Goal: Information Seeking & Learning: Understand process/instructions

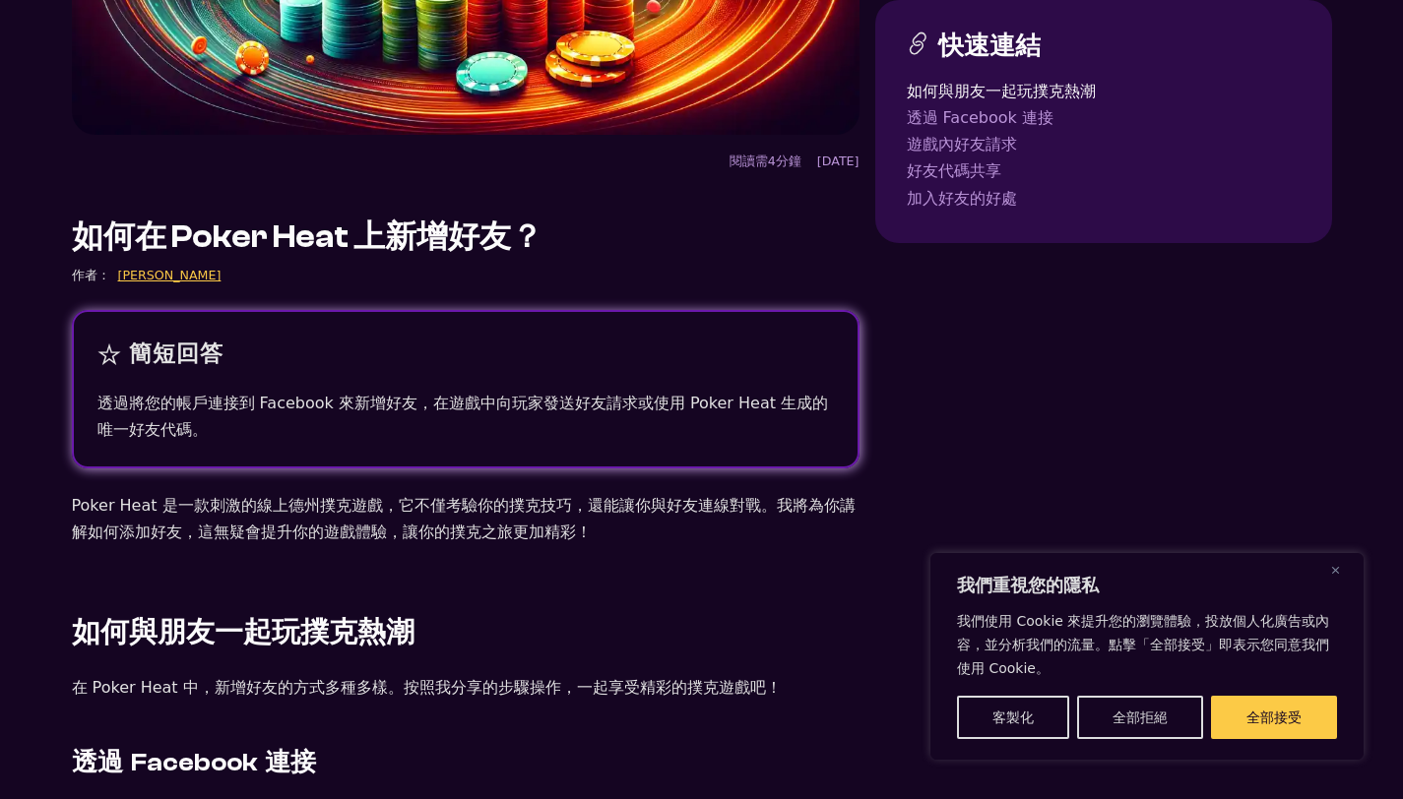
scroll to position [313, 0]
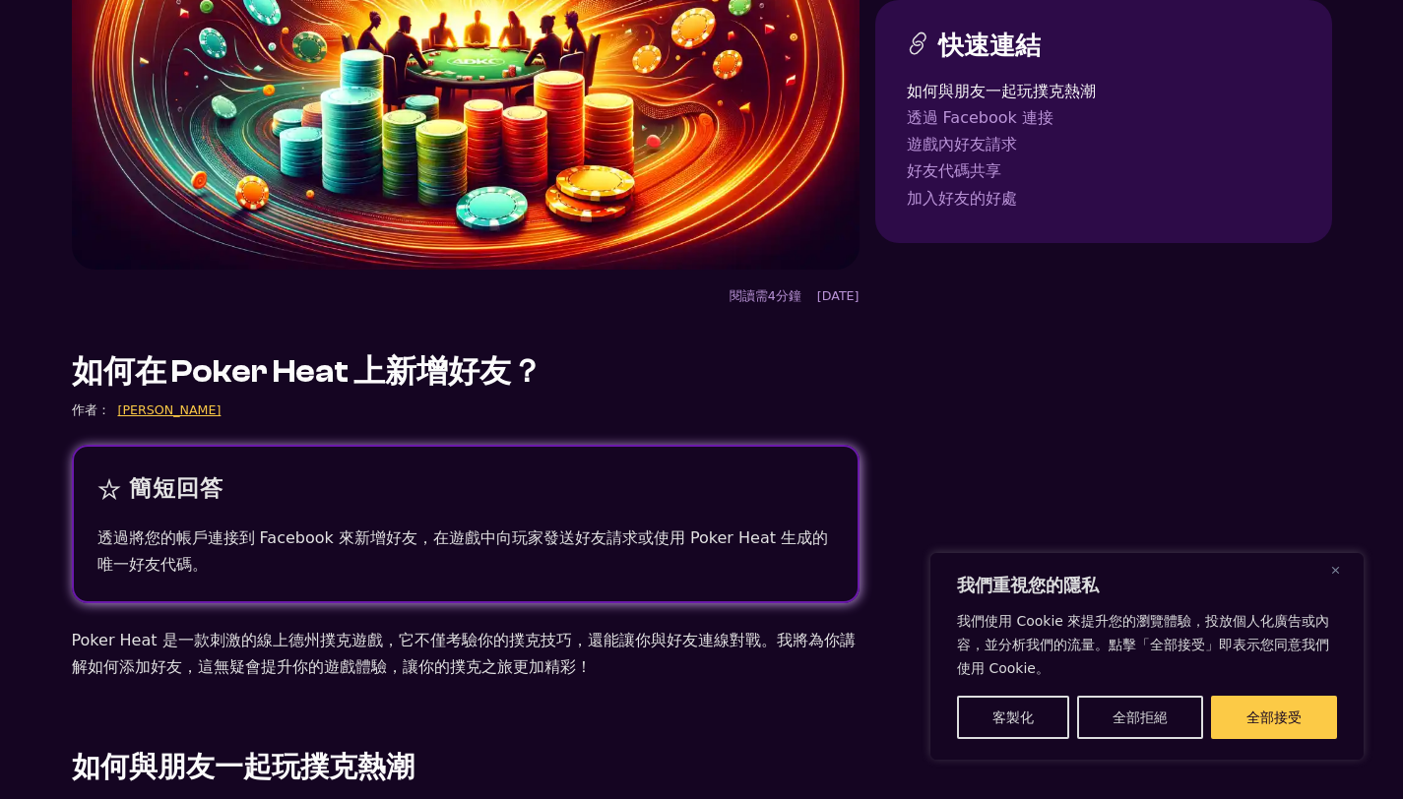
click at [986, 116] on link "透過 Facebook 連接" at bounding box center [1104, 117] width 394 height 27
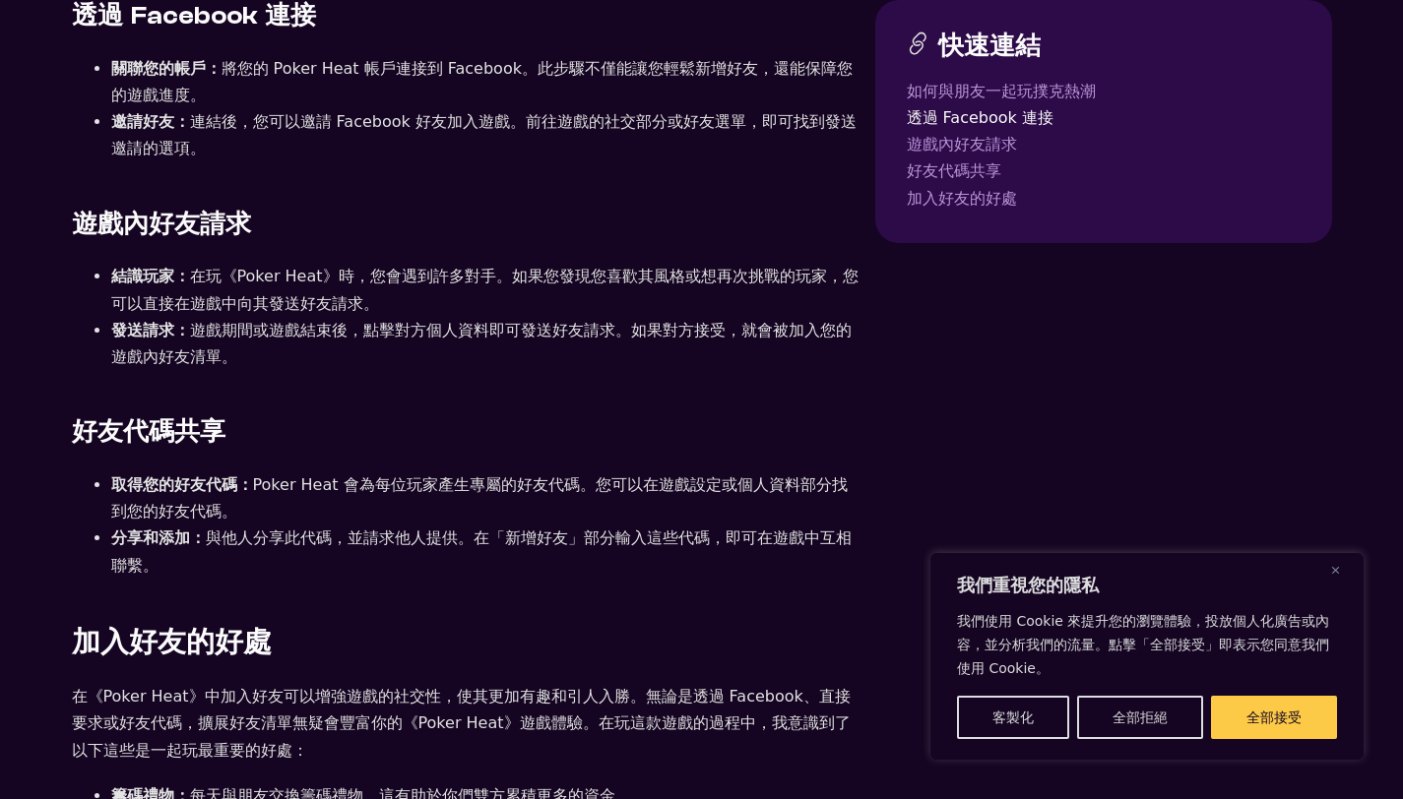
scroll to position [1196, 0]
click at [1169, 385] on div "快速連結 如何與朋友一起玩撲克熱潮 透過 Facebook 連接 遊戲內好友請求 好友代碼共享 加入好友的好處" at bounding box center [1103, 617] width 457 height 3347
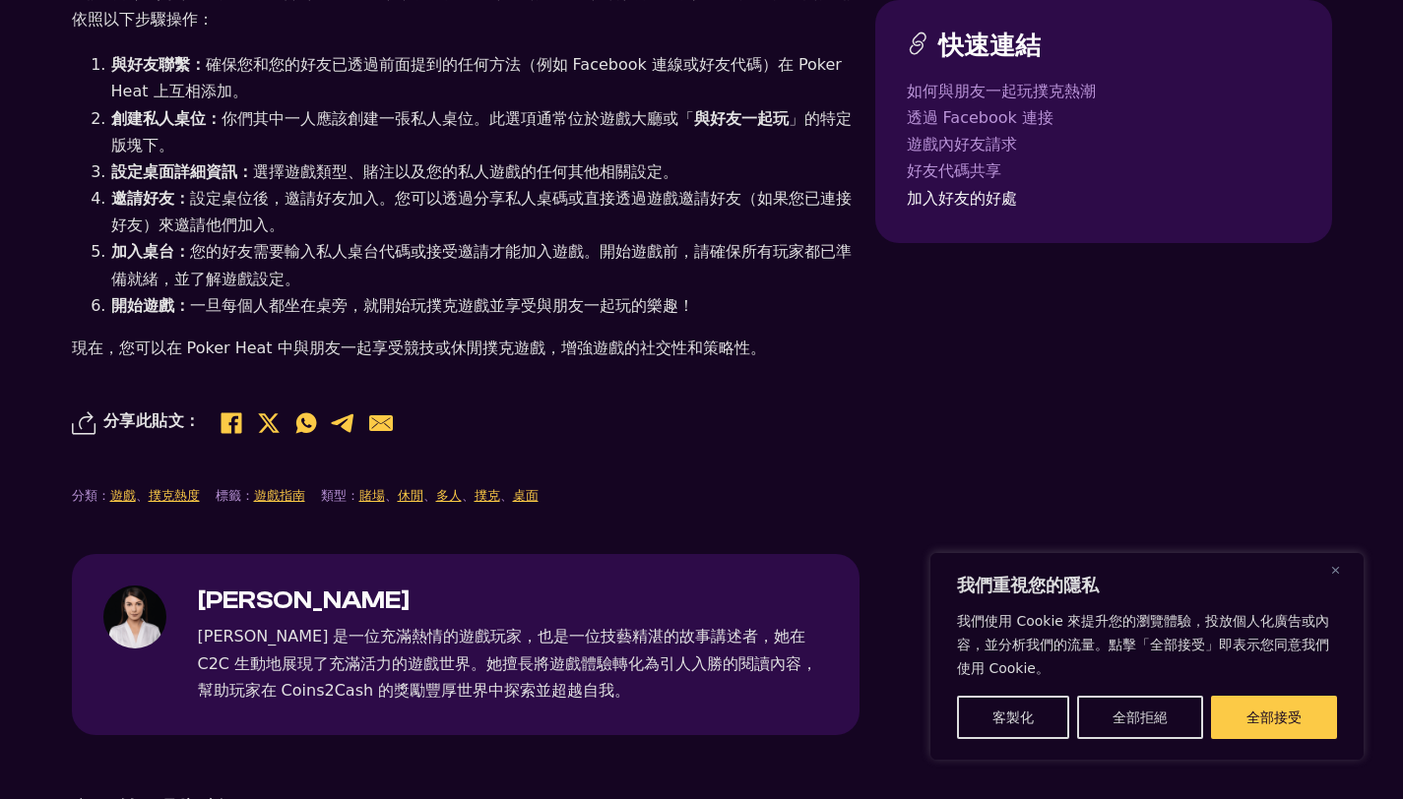
scroll to position [2133, 0]
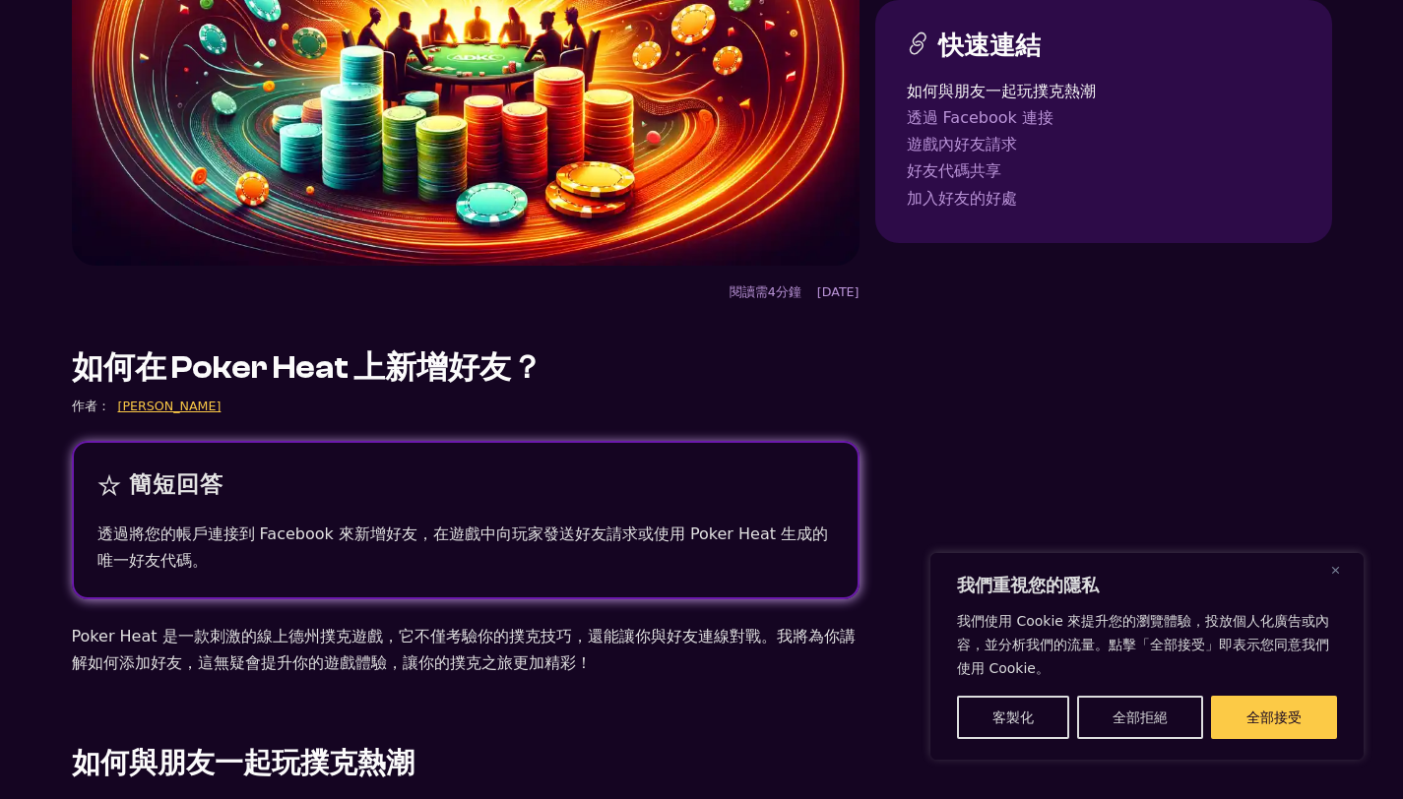
scroll to position [313, 0]
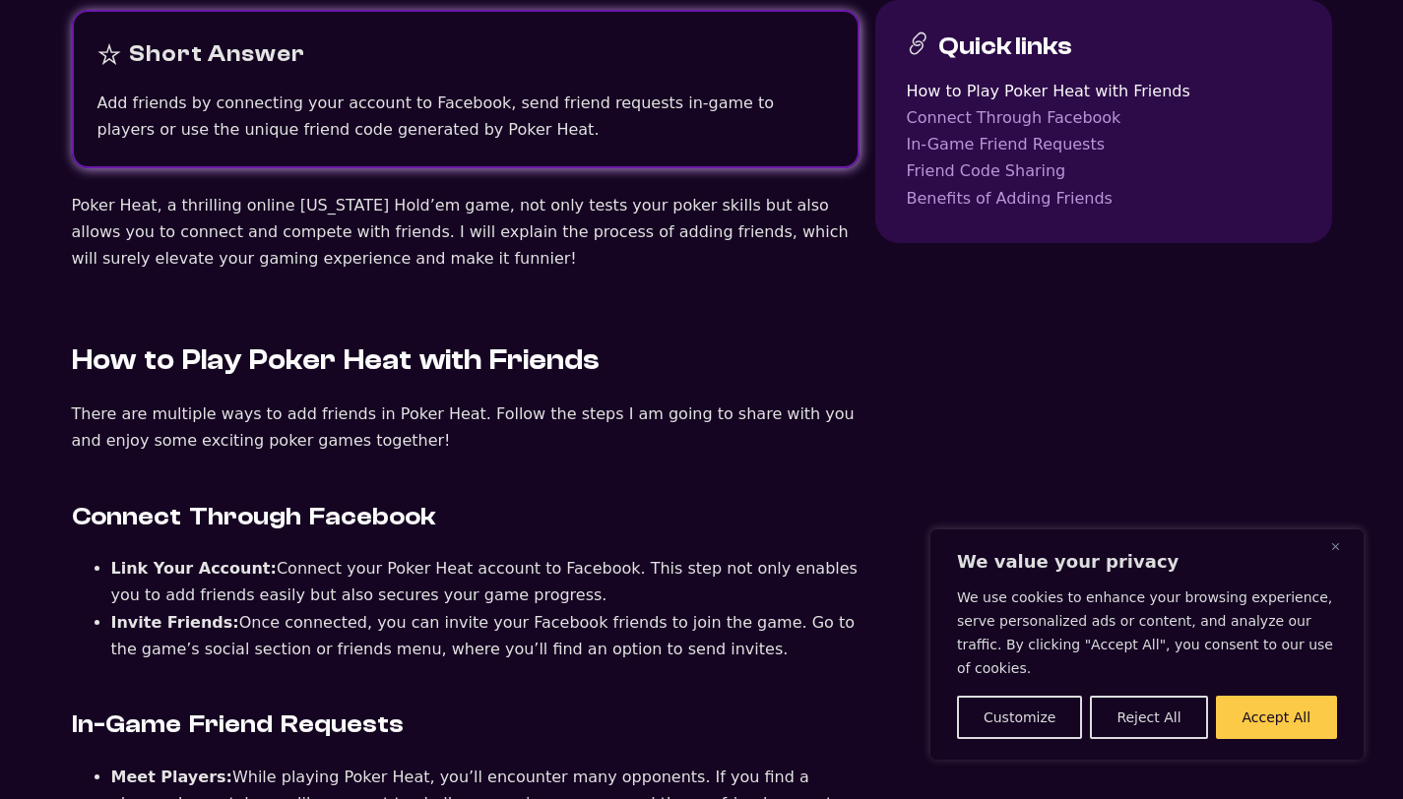
scroll to position [703, 0]
